Goal: Navigation & Orientation: Find specific page/section

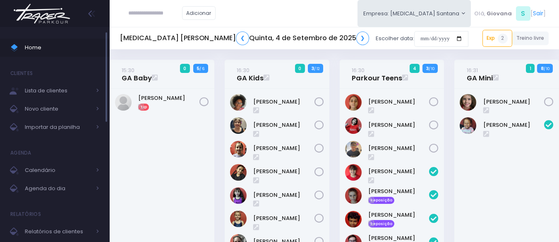
click at [56, 49] on span "Home" at bounding box center [62, 47] width 74 height 11
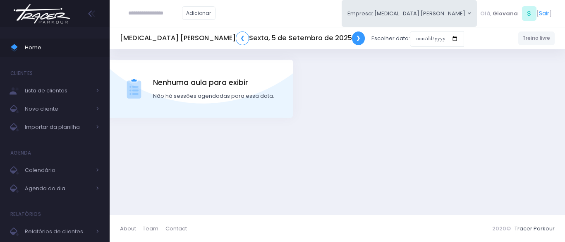
click at [352, 36] on link "❯" at bounding box center [358, 38] width 13 height 14
